Goal: Check status: Check status

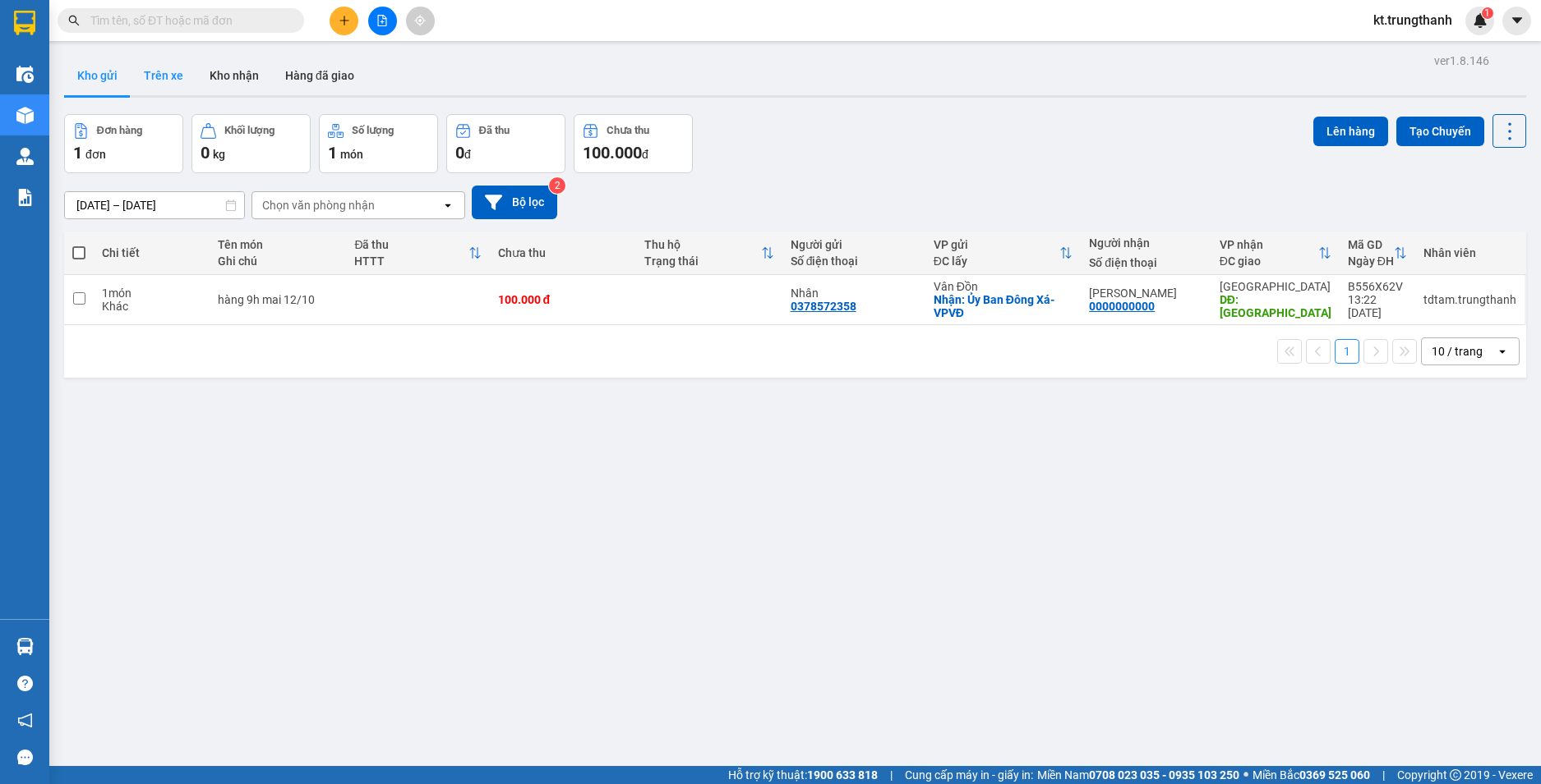
click at [164, 75] on button "Trên xe" at bounding box center [164, 75] width 66 height 40
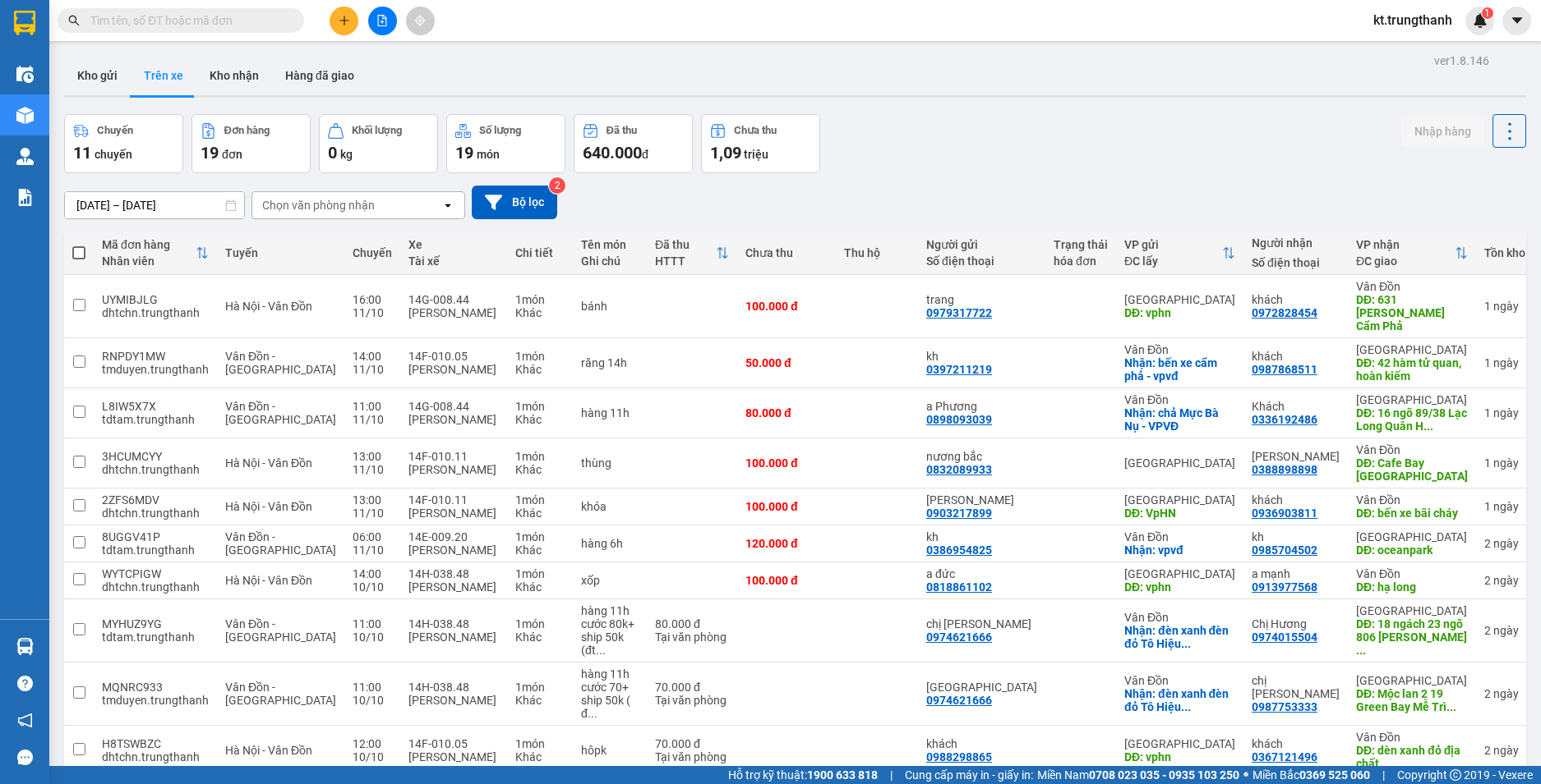
click at [150, 199] on input "[DATE] – [DATE]" at bounding box center [155, 205] width 179 height 26
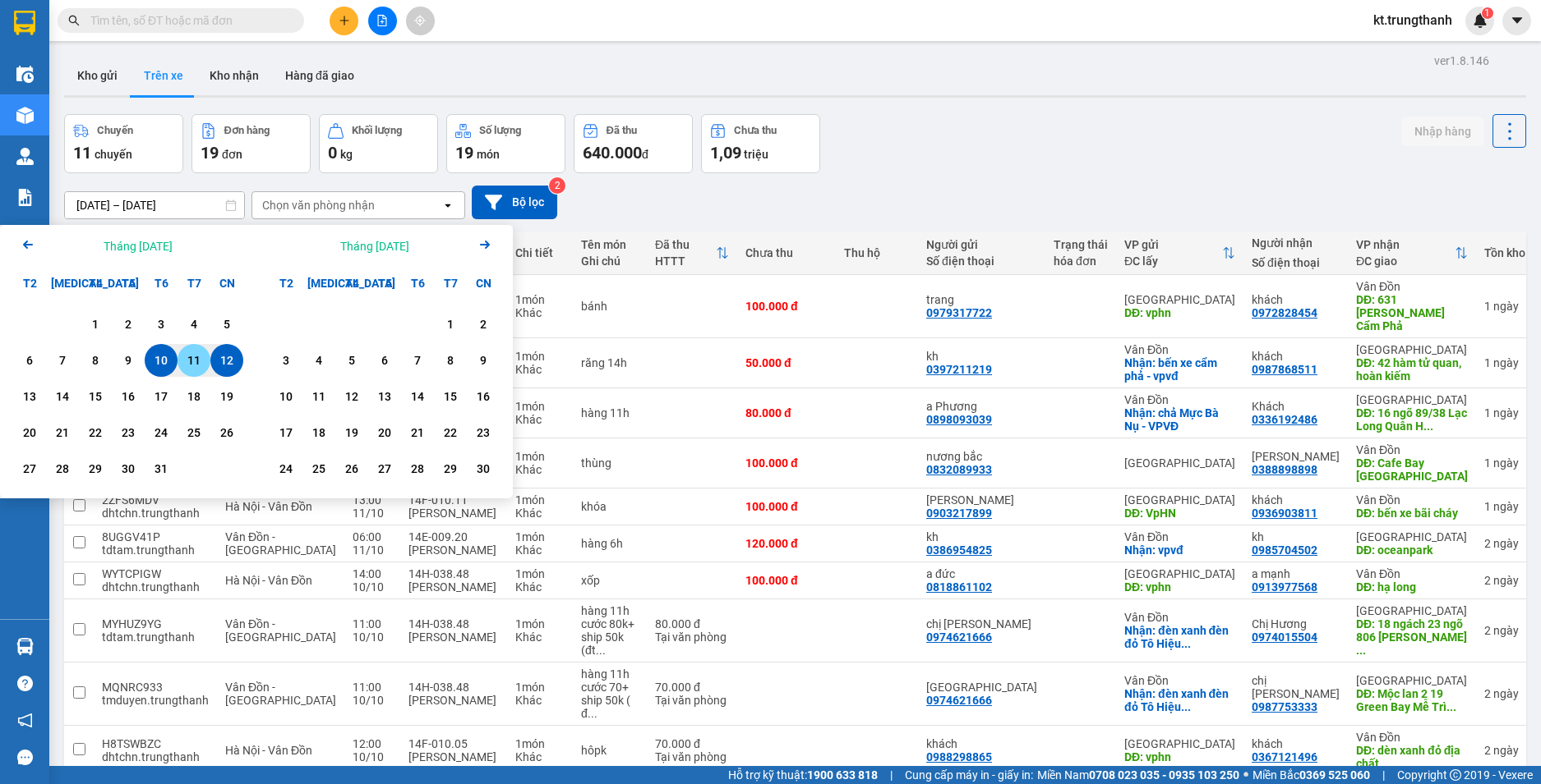
click at [199, 375] on div "11" at bounding box center [193, 360] width 33 height 33
type input "[DATE] – [DATE]"
